Goal: Find specific page/section: Find specific page/section

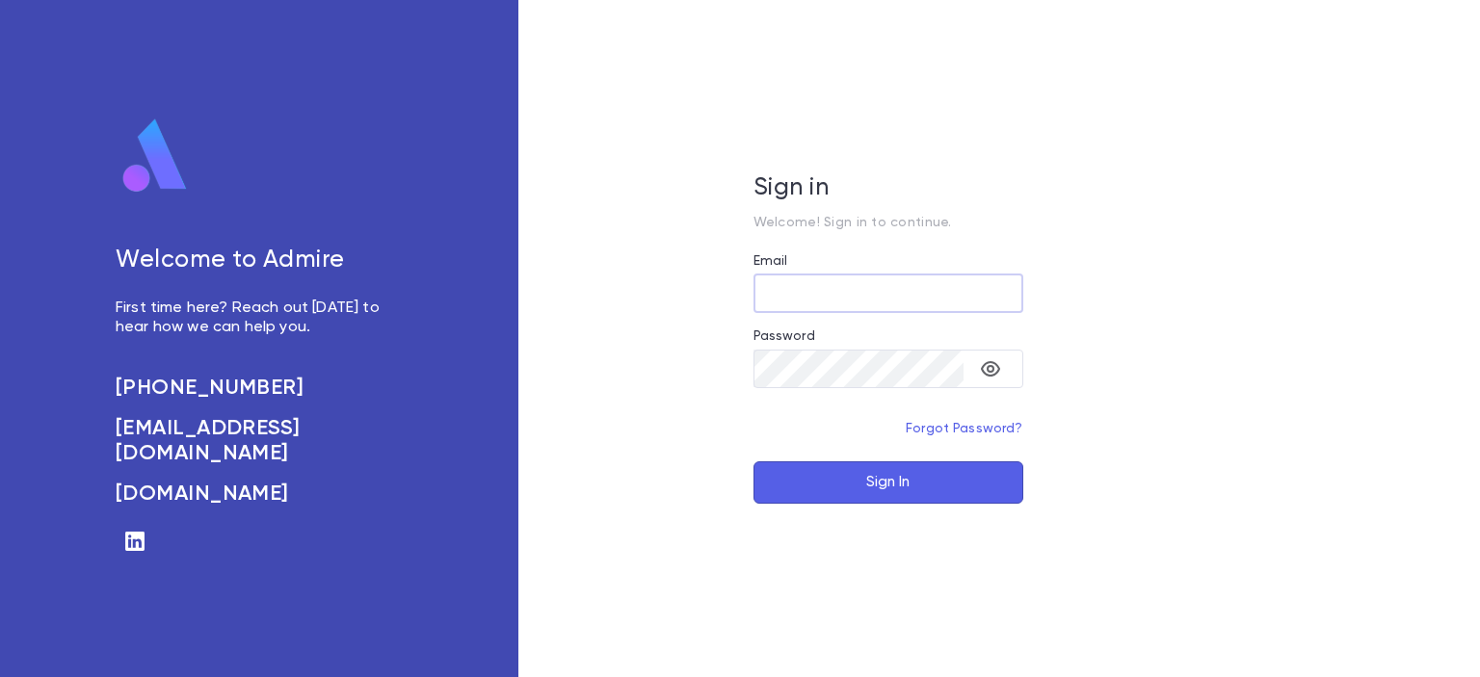
type input "**********"
click at [860, 486] on button "Sign In" at bounding box center [888, 483] width 270 height 42
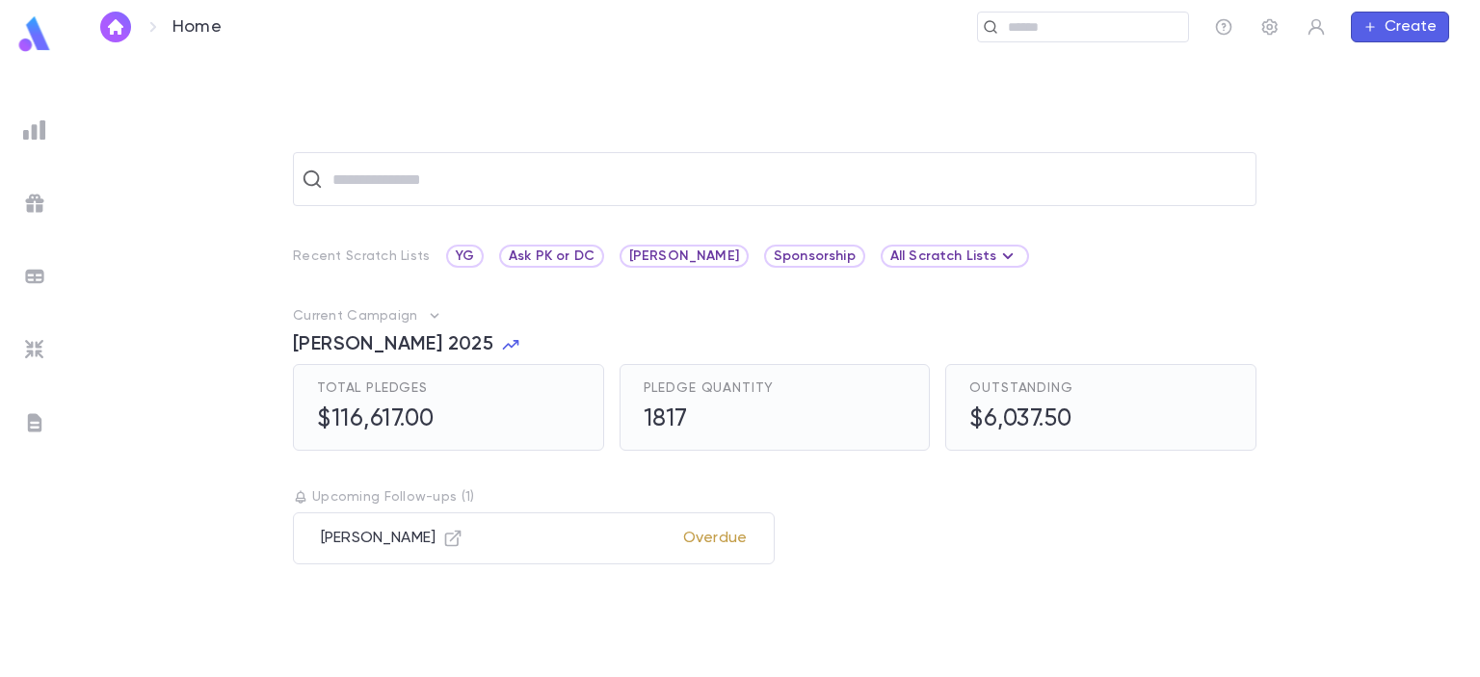
click at [28, 344] on img at bounding box center [34, 349] width 23 height 23
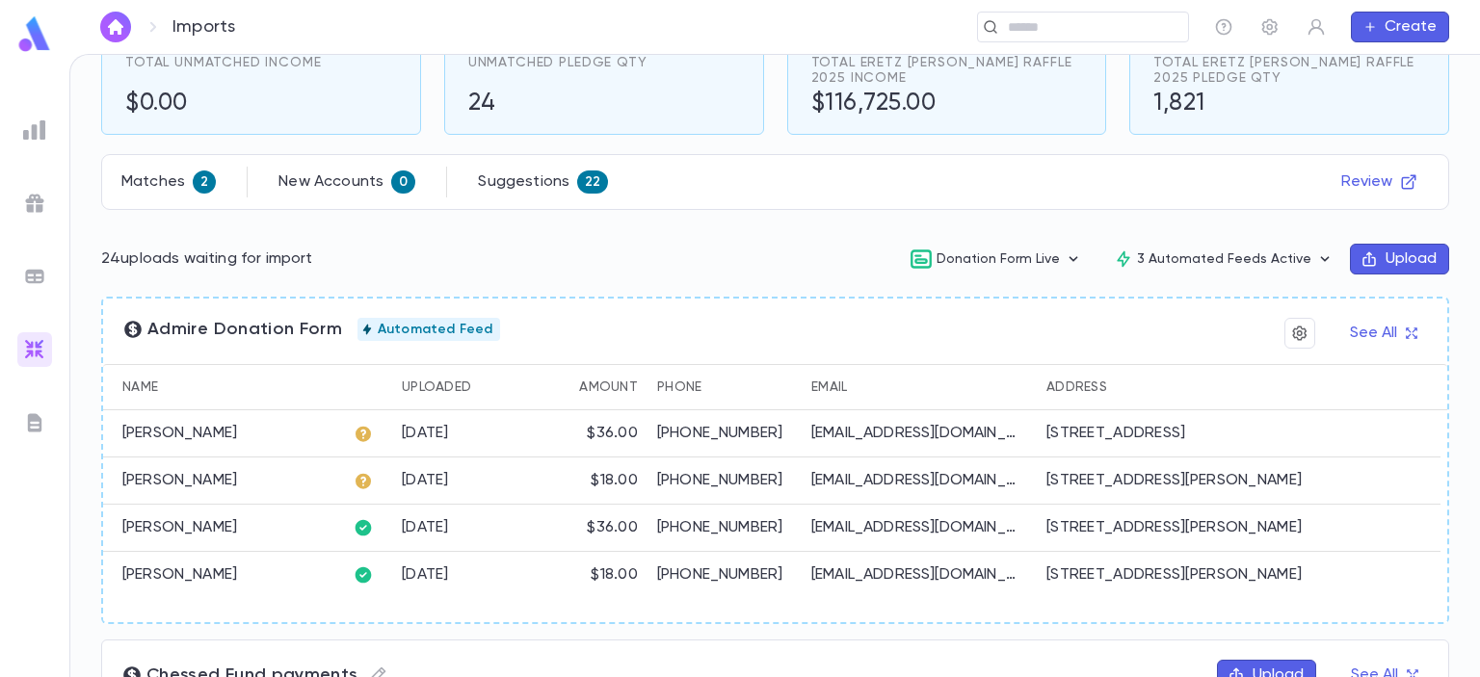
scroll to position [245, 0]
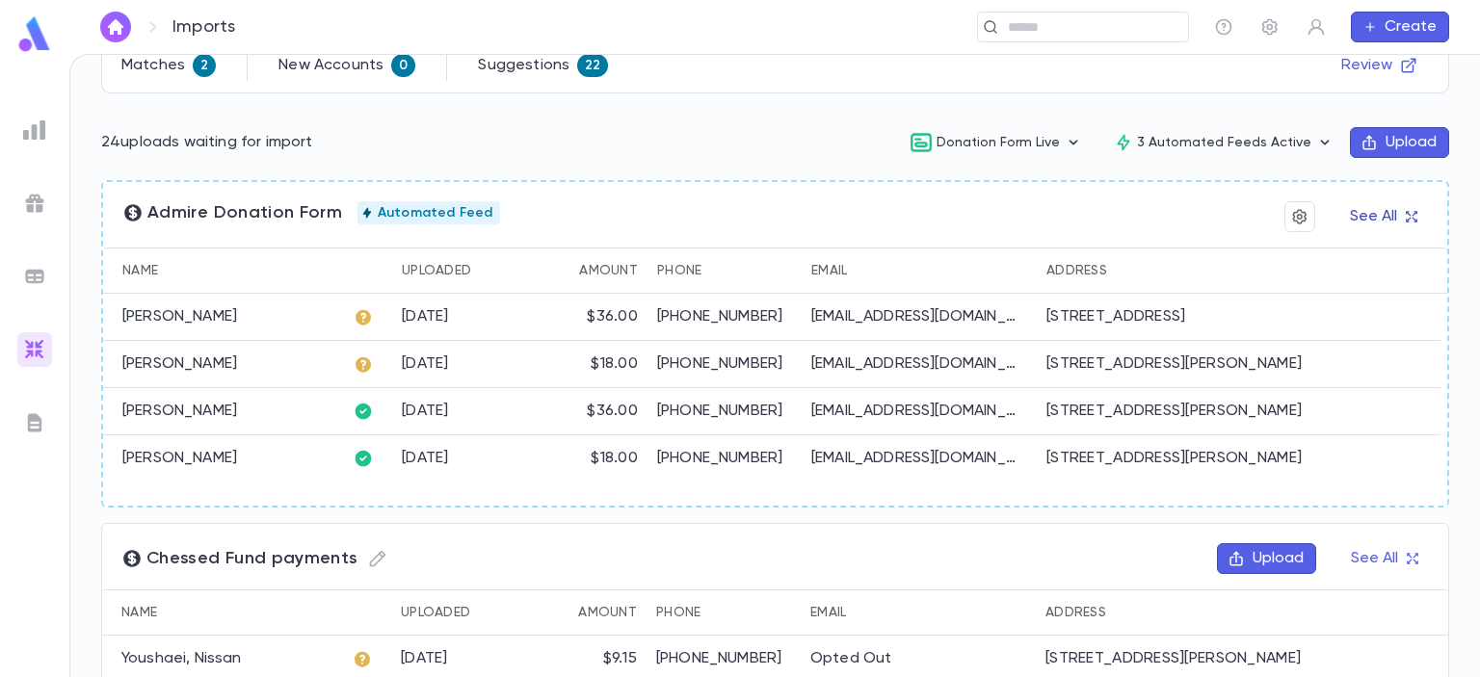
click at [1360, 212] on button "See All" at bounding box center [1383, 216] width 90 height 31
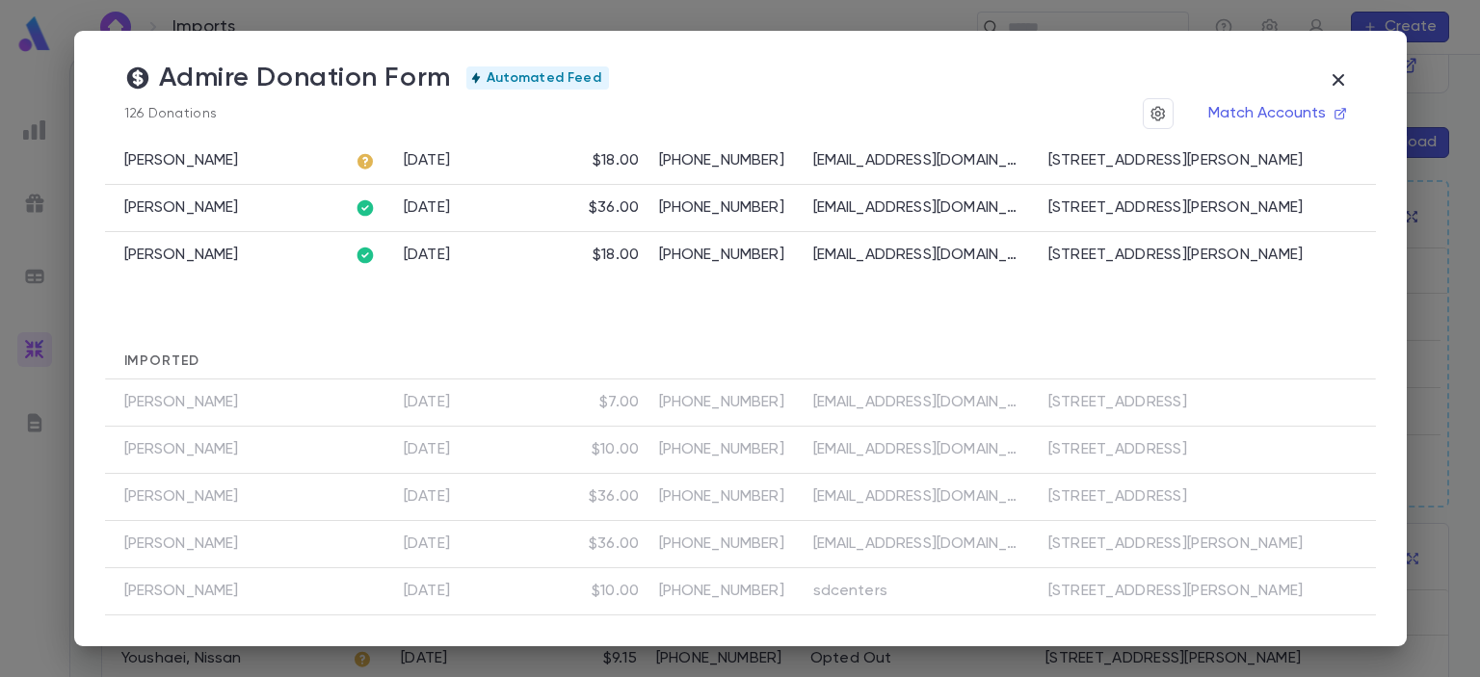
scroll to position [211, 0]
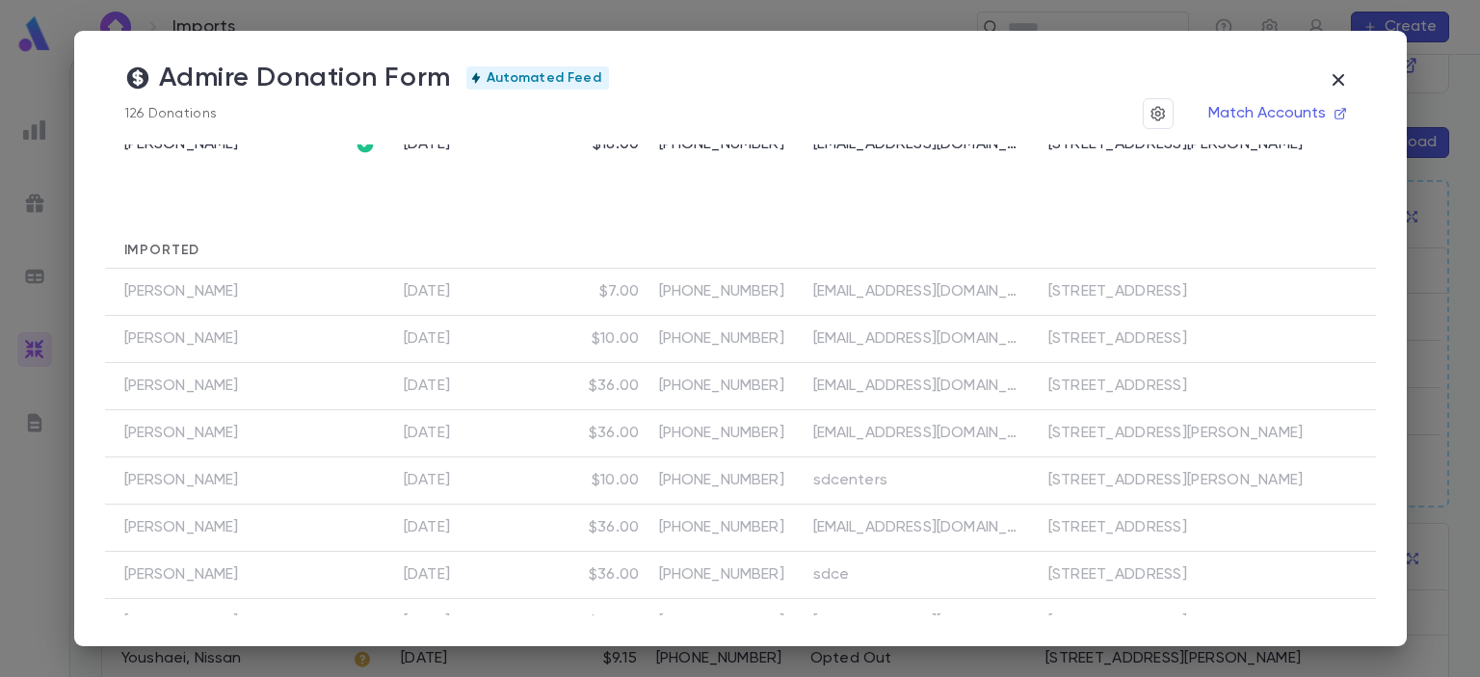
click at [174, 396] on p "[PERSON_NAME]" at bounding box center [181, 386] width 115 height 19
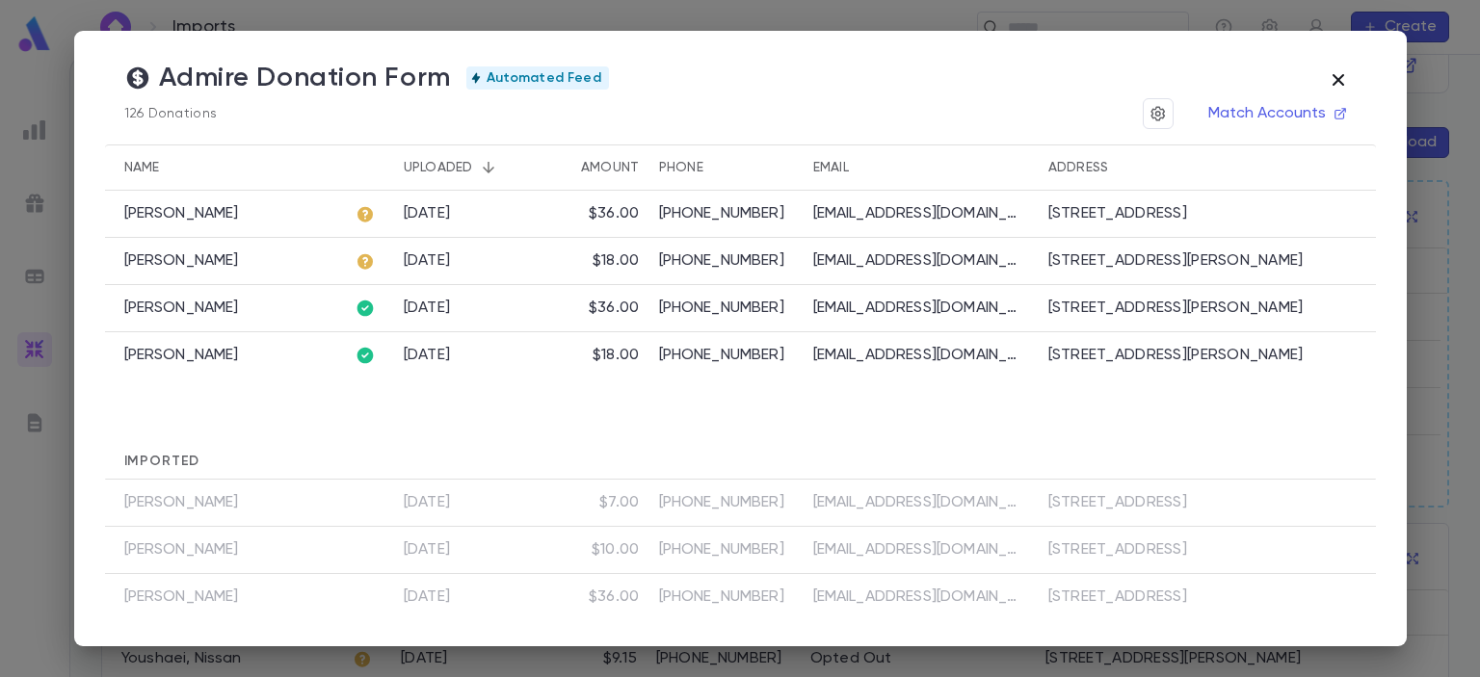
click at [1337, 78] on icon "button" at bounding box center [1338, 79] width 23 height 23
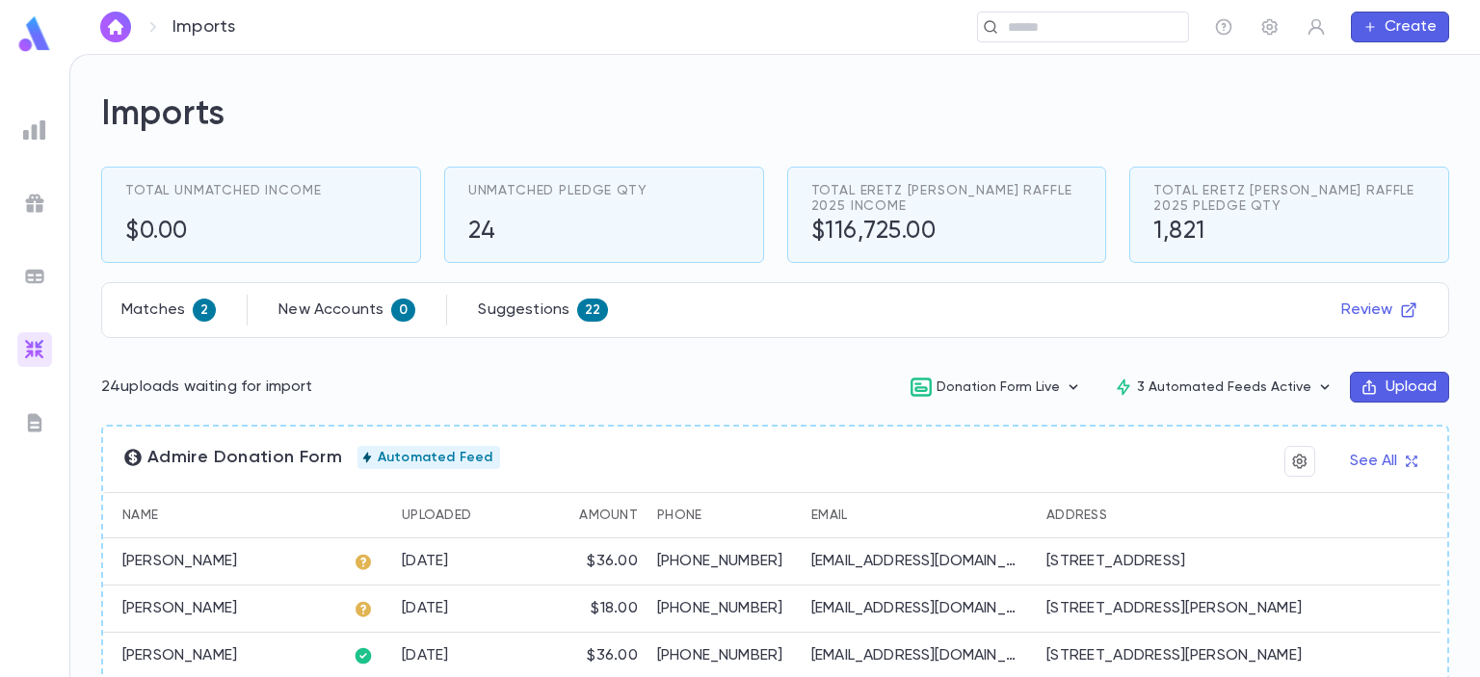
click at [25, 35] on img at bounding box center [34, 34] width 39 height 38
